Goal: Task Accomplishment & Management: Manage account settings

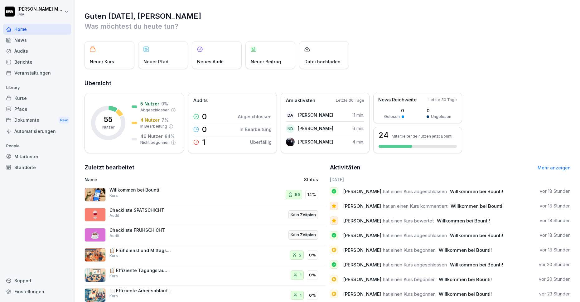
click at [29, 154] on div "Mitarbeiter" at bounding box center [37, 156] width 68 height 11
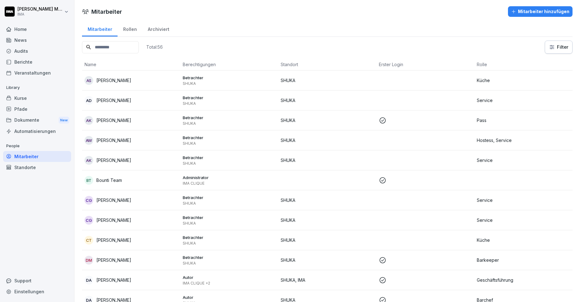
click at [384, 65] on th "Erster Login" at bounding box center [425, 65] width 98 height 12
click at [553, 45] on html "[PERSON_NAME] IMA Home News Audits Berichte Veranstaltungen Library Kurse Pfade…" at bounding box center [290, 151] width 580 height 302
click at [438, 40] on html "[PERSON_NAME] IMA Home News Audits Berichte Veranstaltungen Library Kurse Pfade…" at bounding box center [290, 151] width 580 height 302
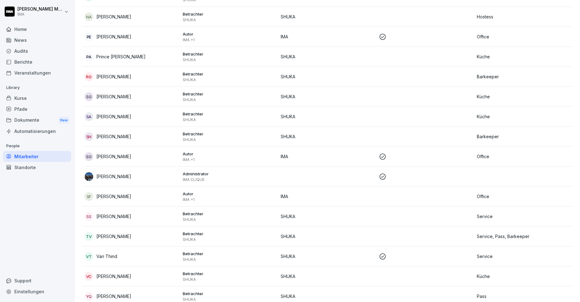
scroll to position [896, 0]
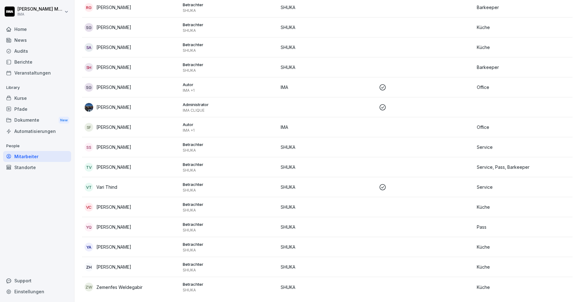
click at [126, 104] on p "[PERSON_NAME]" at bounding box center [113, 107] width 35 height 7
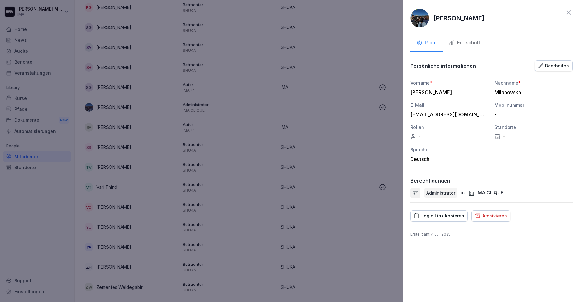
click at [549, 68] on div "Bearbeiten" at bounding box center [553, 65] width 31 height 7
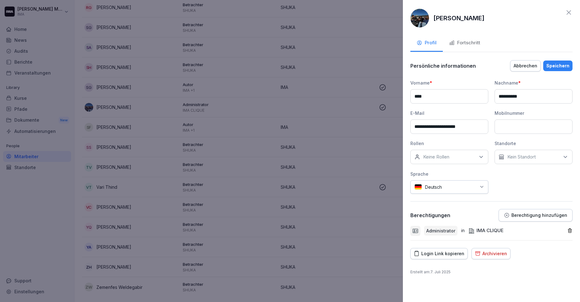
click at [453, 158] on div "Keine Rollen" at bounding box center [449, 157] width 78 height 14
type input "**********"
click at [464, 190] on div "People & Culture Management erstellen" at bounding box center [451, 186] width 80 height 16
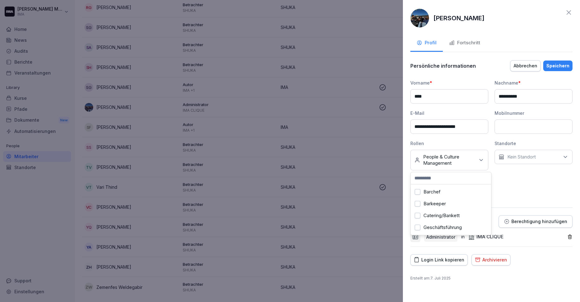
click at [522, 159] on p "Kein Standort" at bounding box center [521, 157] width 28 height 6
click at [518, 185] on div "IMA" at bounding box center [534, 186] width 77 height 12
click at [514, 199] on label "SHUKA" at bounding box center [516, 198] width 16 height 6
click at [527, 267] on div "**********" at bounding box center [491, 151] width 177 height 302
click at [564, 67] on div "Speichern" at bounding box center [557, 65] width 23 height 7
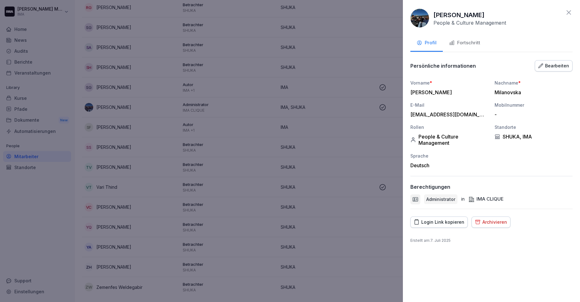
click at [570, 11] on icon at bounding box center [568, 12] width 7 height 7
